Goal: Check status: Check status

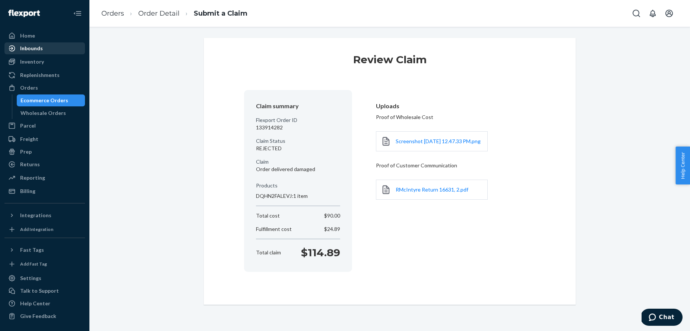
click at [35, 48] on div "Inbounds" at bounding box center [31, 48] width 23 height 7
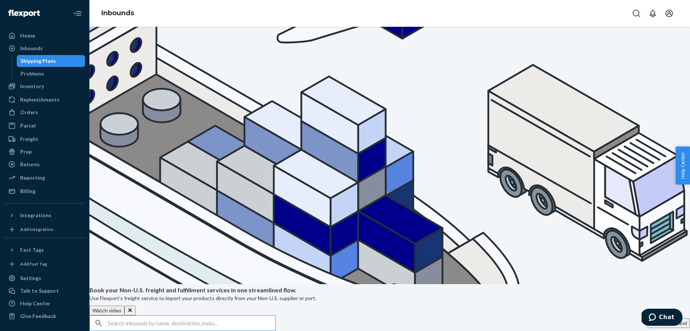
scroll to position [183, 0]
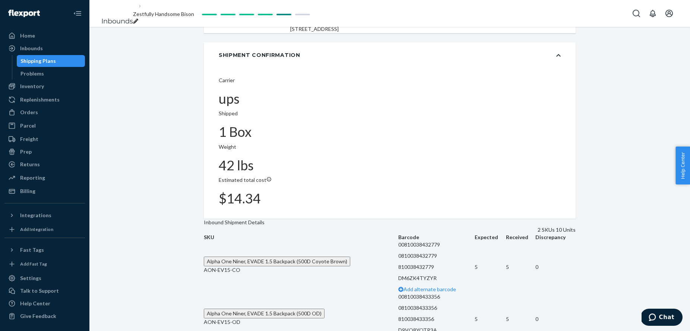
scroll to position [130, 0]
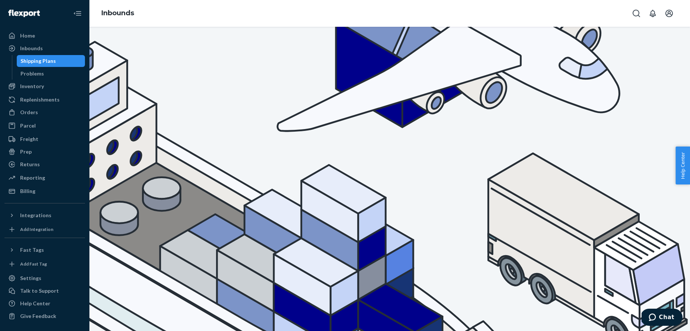
scroll to position [83, 0]
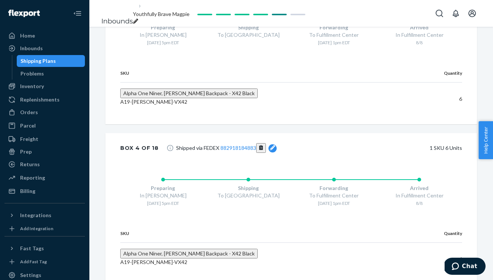
scroll to position [1318, 0]
